Goal: Information Seeking & Learning: Find specific fact

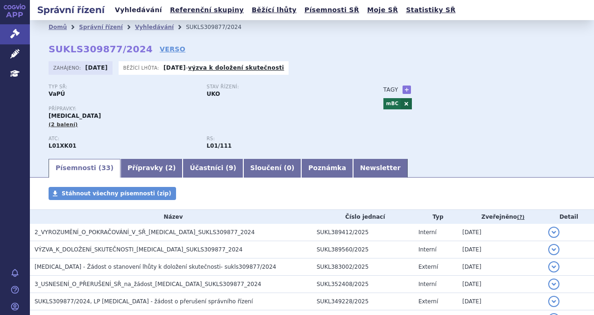
click at [140, 10] on link "Vyhledávání" at bounding box center [138, 10] width 53 height 13
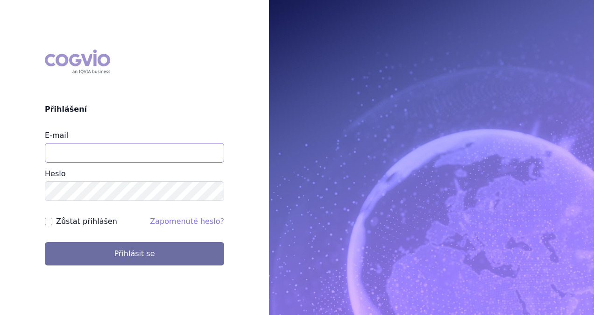
click at [189, 147] on input "E-mail" at bounding box center [134, 153] width 179 height 20
type input "i"
type input "[PERSON_NAME][EMAIL_ADDRESS][DOMAIN_NAME]"
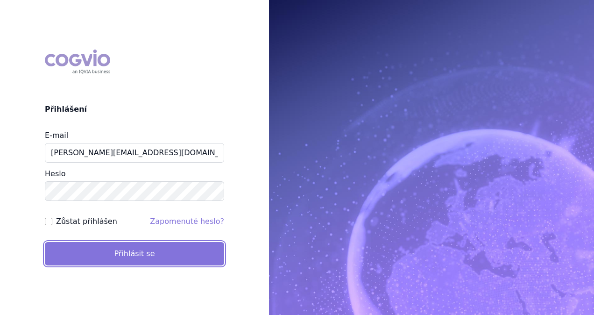
click at [127, 247] on button "Přihlásit se" at bounding box center [134, 253] width 179 height 23
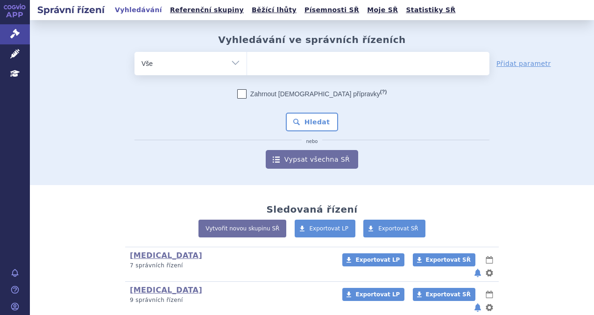
click at [276, 65] on ul at bounding box center [368, 62] width 242 height 20
click at [247, 65] on select at bounding box center [246, 62] width 0 height 23
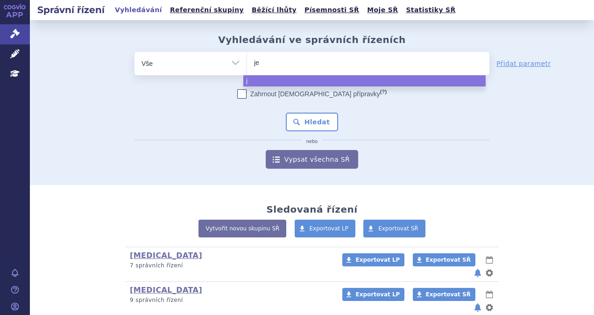
type input "jem"
type input "jempe"
type input "jemper"
type input "jemperli"
select select "jemperli"
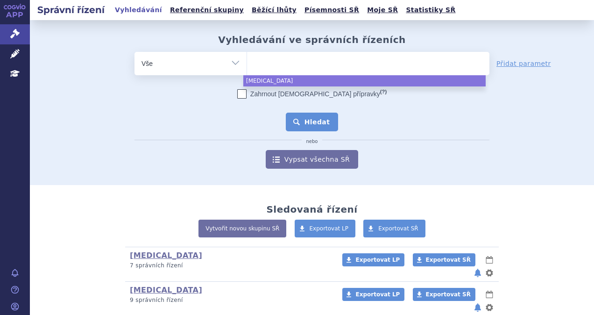
click at [302, 116] on button "Hledat" at bounding box center [312, 121] width 53 height 19
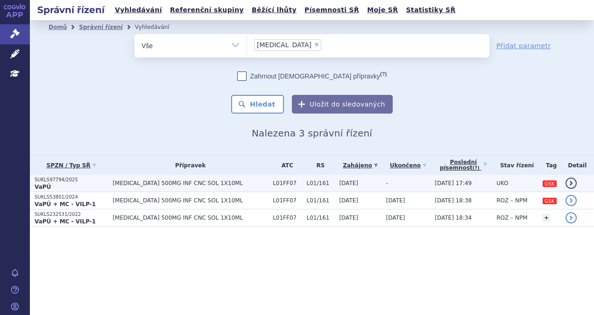
click at [166, 181] on span "JEMPERLI 500MG INF CNC SOL 1X10ML" at bounding box center [189, 183] width 155 height 7
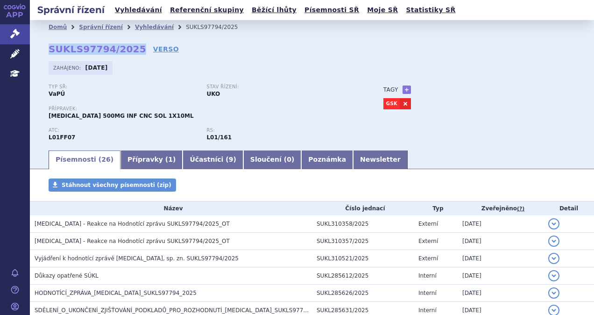
drag, startPoint x: 130, startPoint y: 49, endPoint x: 50, endPoint y: 49, distance: 79.8
click at [50, 49] on strong "SUKLS97794/2025" at bounding box center [98, 48] width 98 height 11
copy strong "SUKLS97794/2025"
